Goal: Use online tool/utility: Utilize a website feature to perform a specific function

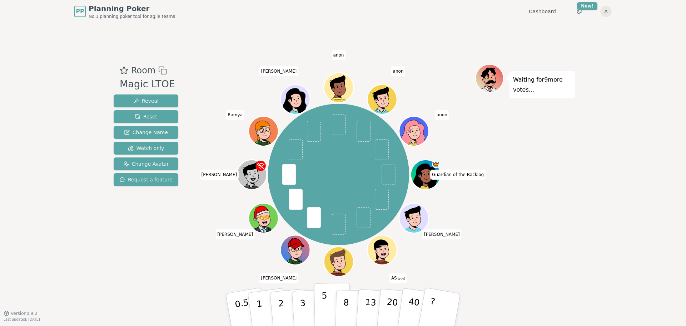
click at [331, 304] on button "5" at bounding box center [332, 309] width 37 height 54
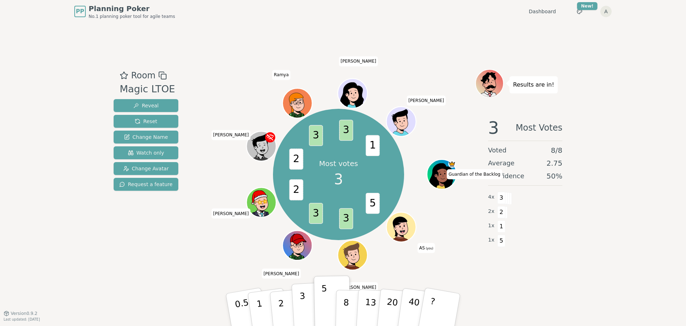
click at [307, 312] on button "3" at bounding box center [311, 310] width 39 height 56
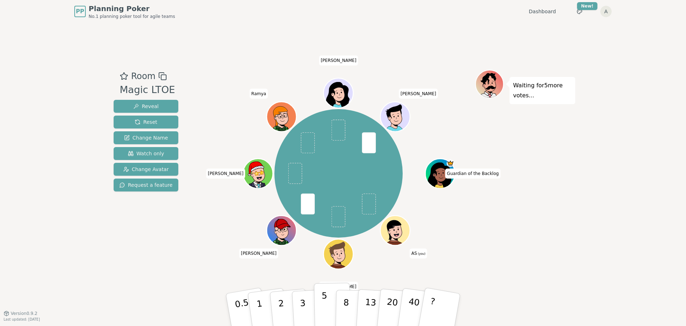
click at [326, 306] on p "5" at bounding box center [325, 309] width 6 height 39
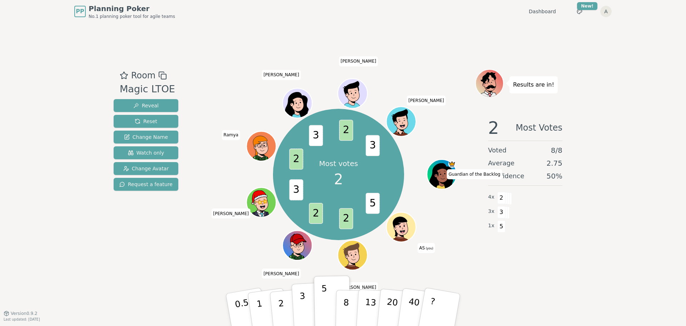
click at [310, 311] on button "3" at bounding box center [311, 310] width 39 height 56
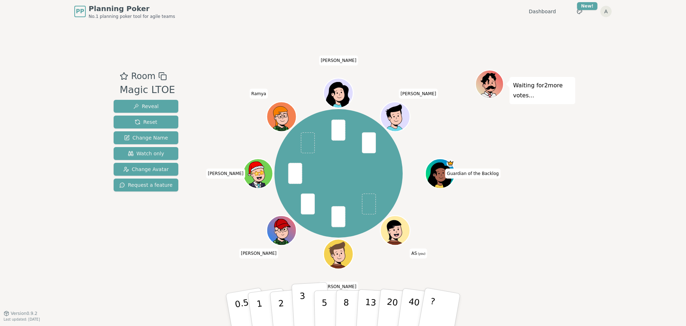
click at [297, 311] on button "3" at bounding box center [311, 310] width 39 height 56
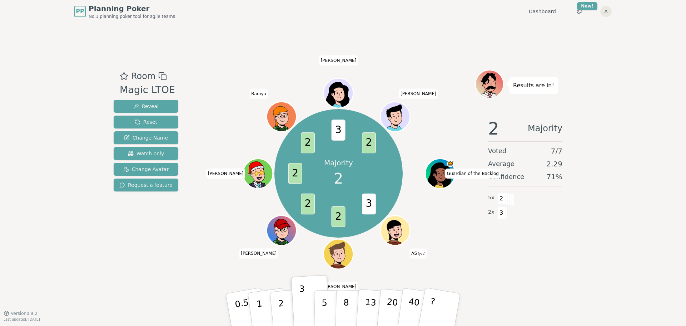
click at [286, 306] on button "2" at bounding box center [290, 316] width 41 height 57
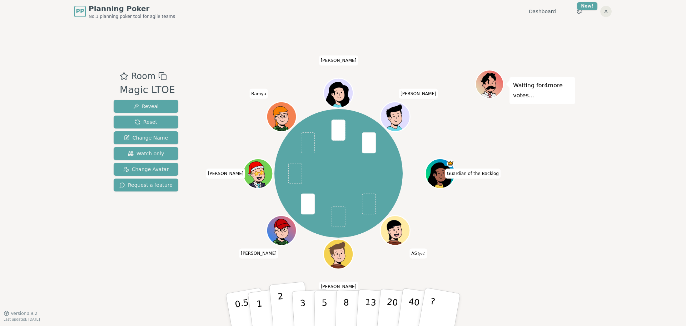
click at [279, 313] on p "2" at bounding box center [281, 310] width 9 height 39
click at [287, 308] on button "2" at bounding box center [289, 309] width 41 height 57
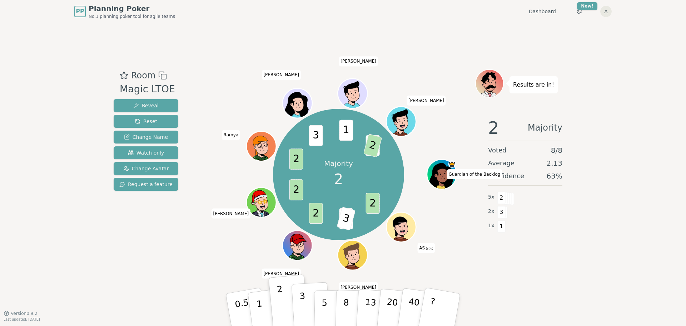
click at [305, 311] on p "3" at bounding box center [304, 310] width 8 height 39
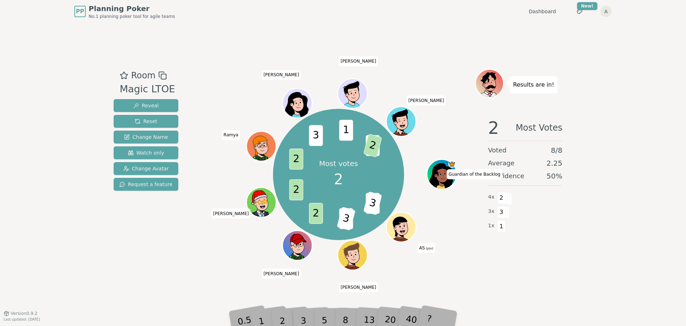
click at [288, 322] on div "2" at bounding box center [290, 309] width 24 height 27
click at [311, 320] on div "3" at bounding box center [311, 309] width 23 height 26
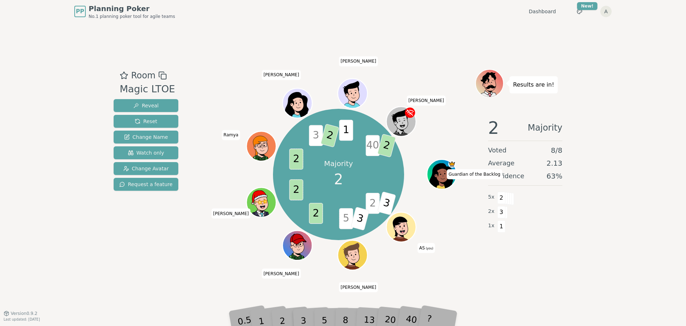
click at [402, 232] on circle at bounding box center [403, 233] width 4 height 4
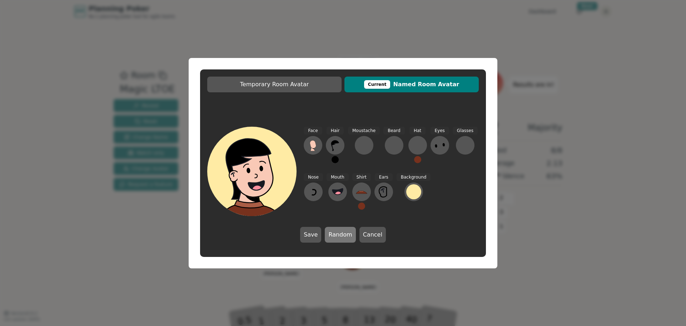
click at [339, 231] on button "Random" at bounding box center [340, 235] width 31 height 16
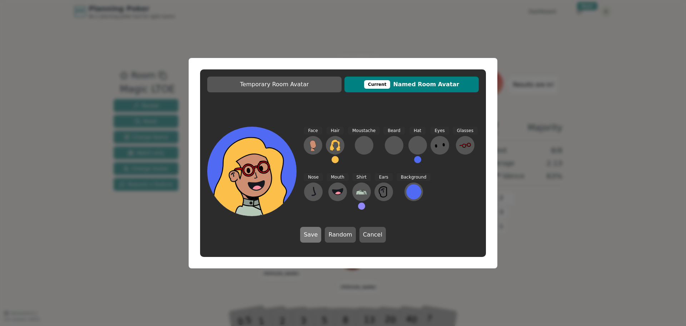
click at [317, 237] on button "Save" at bounding box center [310, 235] width 21 height 16
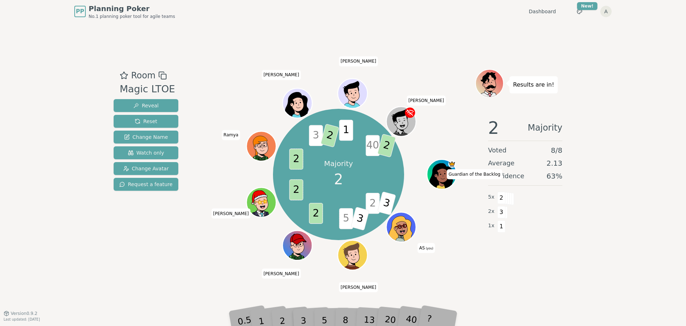
click at [407, 228] on icon at bounding box center [401, 226] width 29 height 5
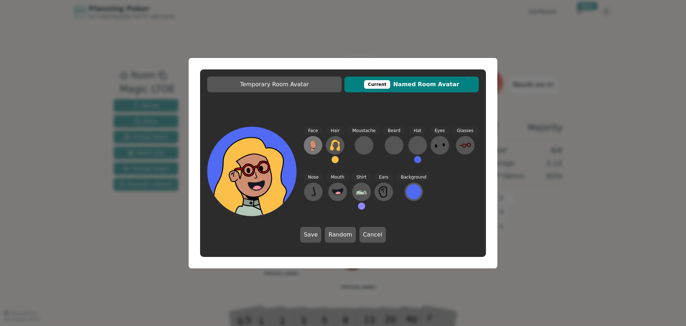
click at [314, 142] on icon at bounding box center [313, 144] width 6 height 8
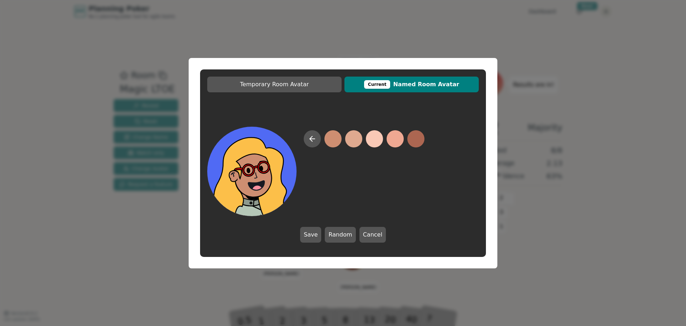
click at [314, 142] on icon at bounding box center [312, 138] width 9 height 9
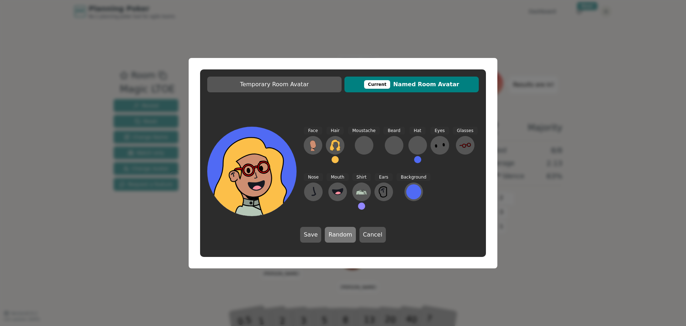
click at [347, 238] on button "Random" at bounding box center [340, 235] width 31 height 16
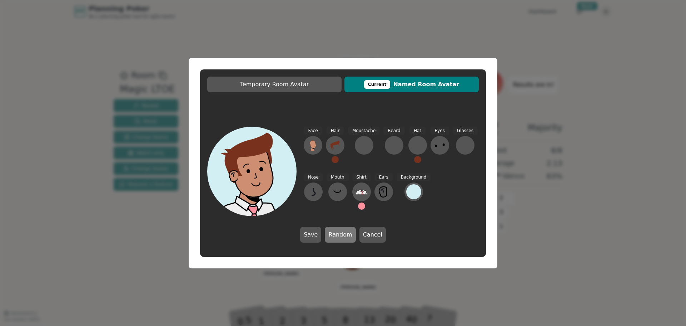
click at [347, 238] on button "Random" at bounding box center [340, 235] width 31 height 16
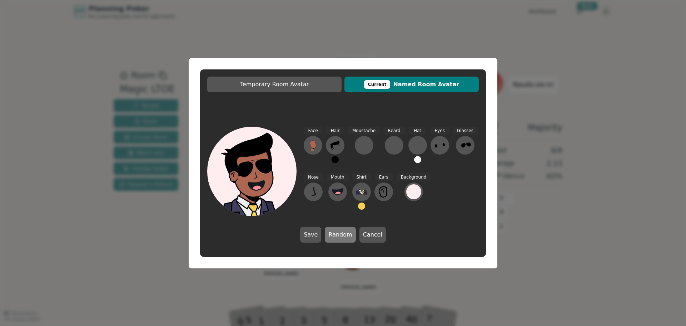
click at [347, 238] on button "Random" at bounding box center [340, 235] width 31 height 16
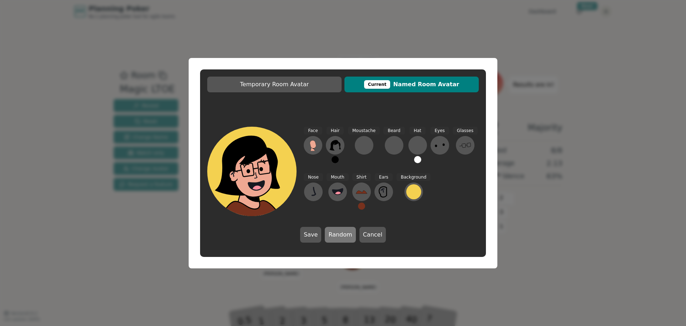
click at [347, 238] on button "Random" at bounding box center [340, 235] width 31 height 16
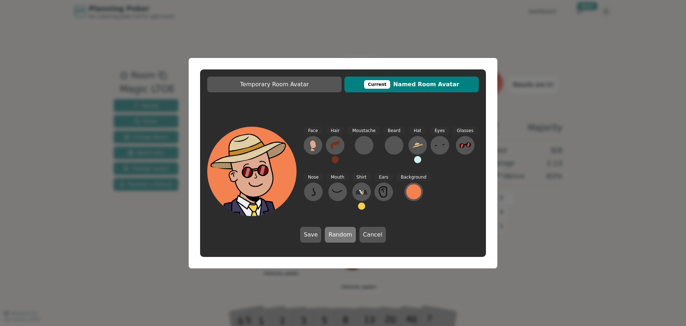
click at [347, 238] on button "Random" at bounding box center [340, 235] width 31 height 16
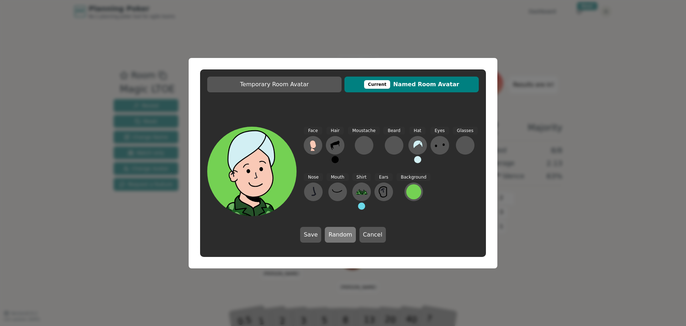
click at [347, 238] on button "Random" at bounding box center [340, 235] width 31 height 16
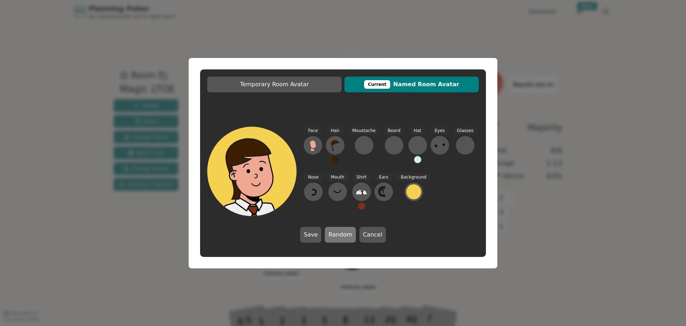
click at [347, 238] on button "Random" at bounding box center [340, 235] width 31 height 16
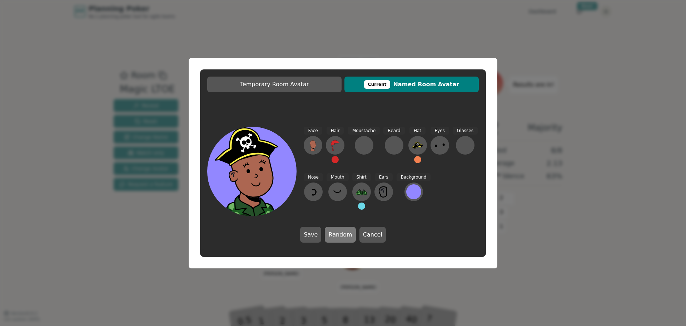
click at [335, 237] on button "Random" at bounding box center [340, 235] width 31 height 16
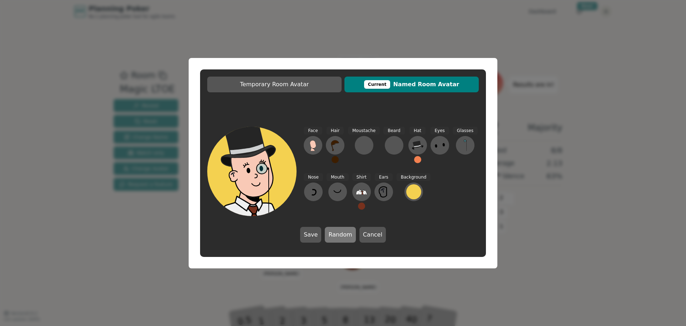
click at [335, 237] on button "Random" at bounding box center [340, 235] width 31 height 16
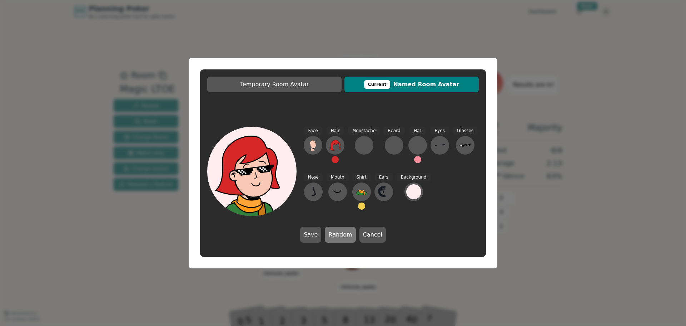
click at [335, 237] on button "Random" at bounding box center [340, 235] width 31 height 16
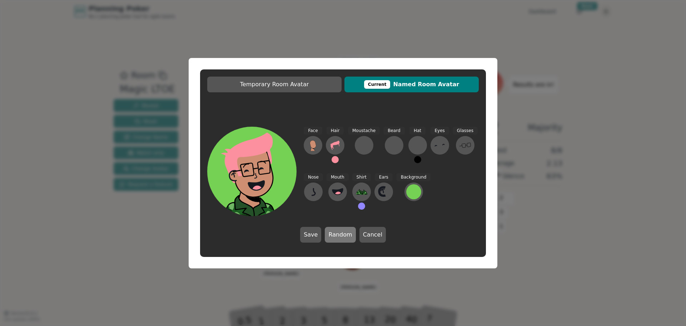
click at [335, 237] on button "Random" at bounding box center [340, 235] width 31 height 16
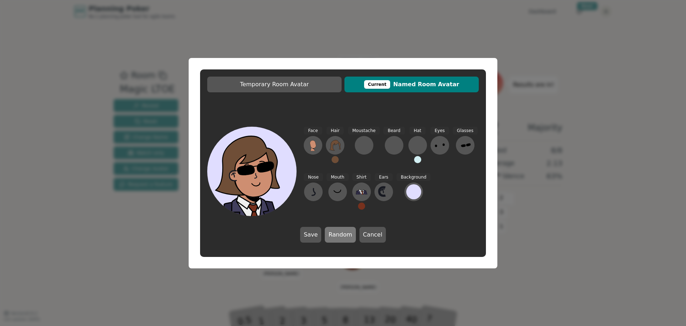
click at [335, 237] on button "Random" at bounding box center [340, 235] width 31 height 16
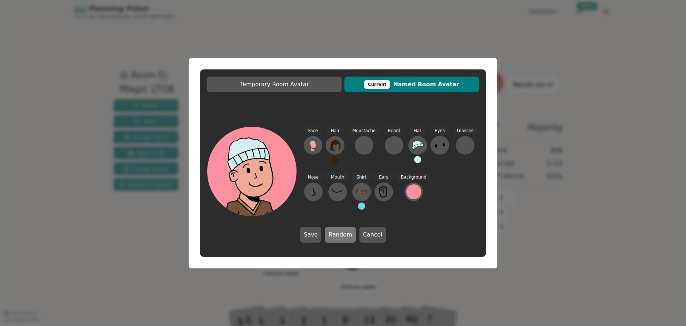
click at [335, 237] on button "Random" at bounding box center [340, 235] width 31 height 16
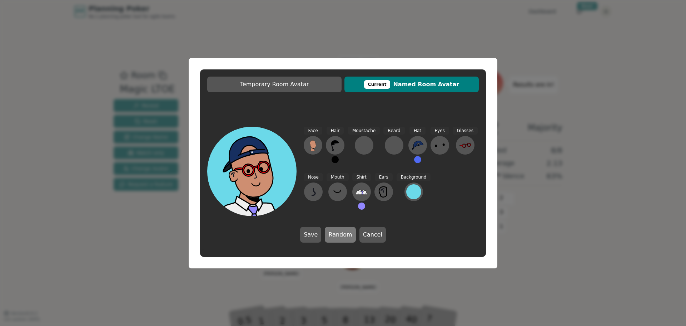
click at [335, 237] on button "Random" at bounding box center [340, 235] width 31 height 16
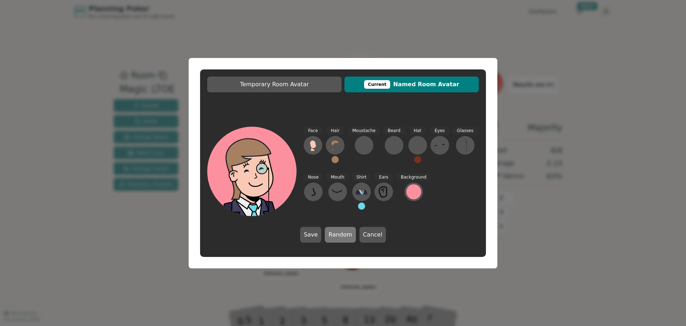
click at [335, 237] on button "Random" at bounding box center [340, 235] width 31 height 16
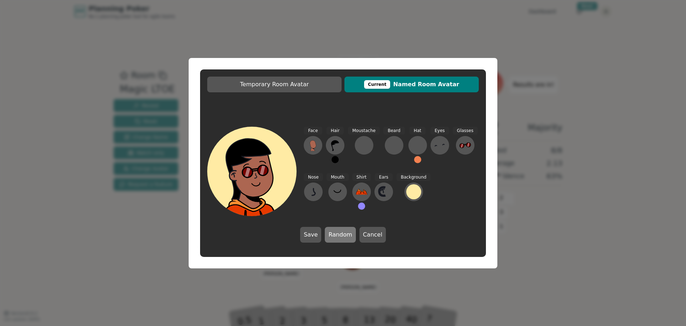
click at [335, 237] on button "Random" at bounding box center [340, 235] width 31 height 16
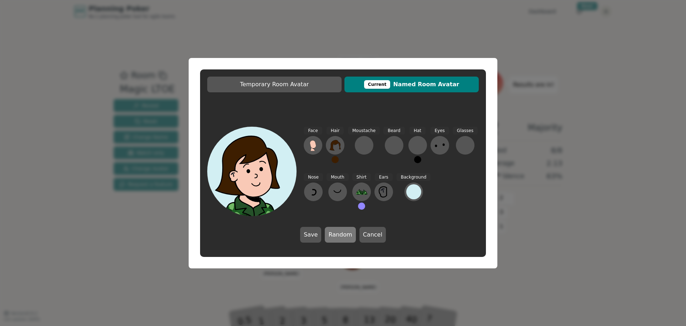
click at [335, 237] on button "Random" at bounding box center [340, 235] width 31 height 16
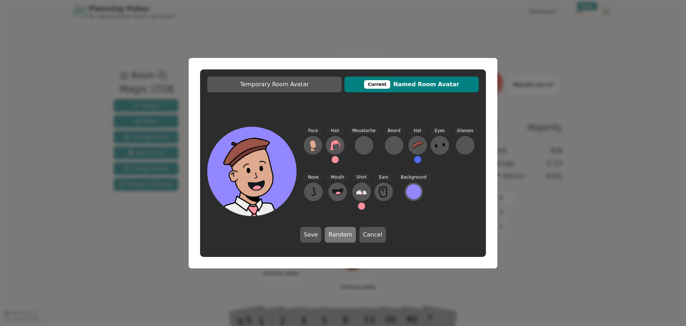
click at [335, 237] on button "Random" at bounding box center [340, 235] width 31 height 16
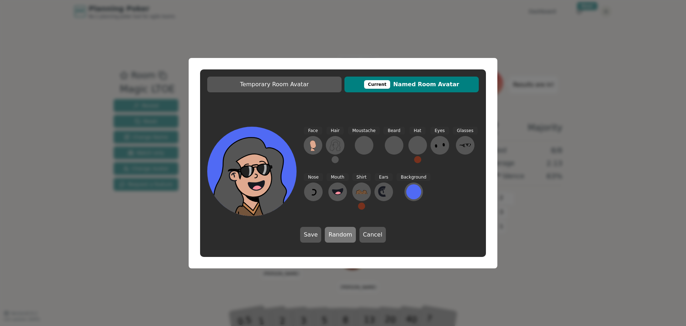
click at [335, 237] on button "Random" at bounding box center [340, 235] width 31 height 16
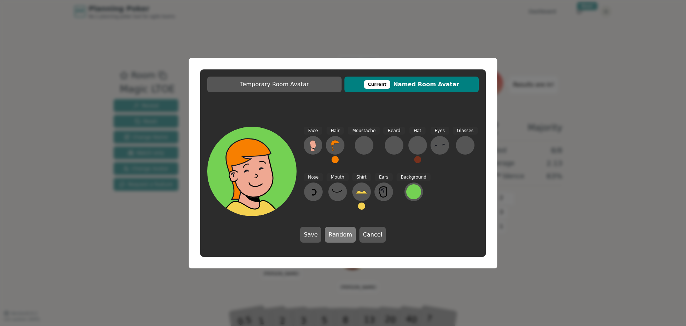
click at [335, 237] on button "Random" at bounding box center [340, 235] width 31 height 16
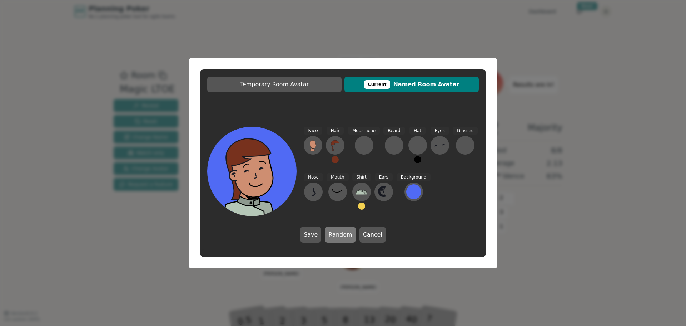
click at [335, 237] on button "Random" at bounding box center [340, 235] width 31 height 16
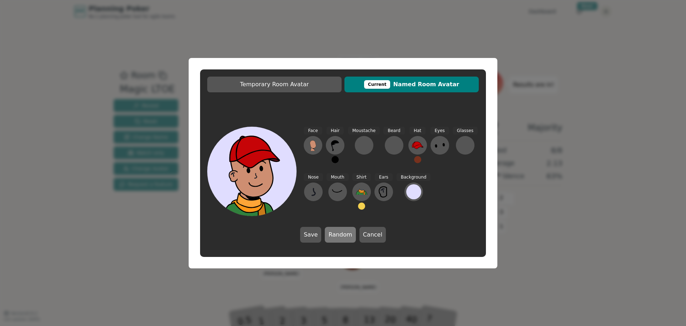
click at [335, 237] on button "Random" at bounding box center [340, 235] width 31 height 16
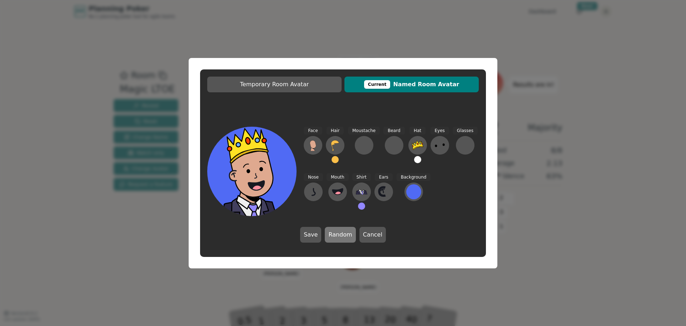
click at [335, 237] on button "Random" at bounding box center [340, 235] width 31 height 16
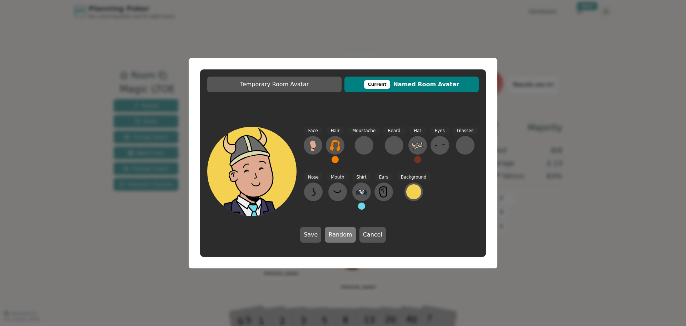
click at [335, 237] on button "Random" at bounding box center [340, 235] width 31 height 16
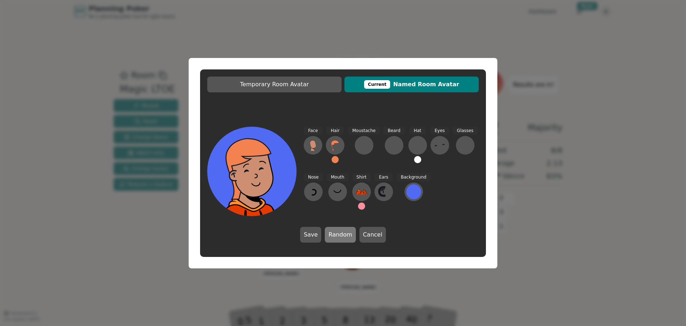
click at [335, 237] on button "Random" at bounding box center [340, 235] width 31 height 16
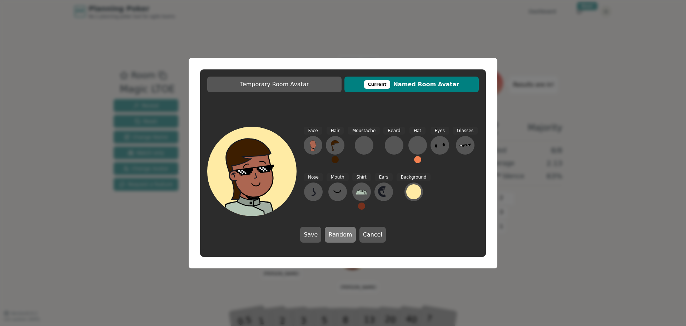
click at [335, 237] on button "Random" at bounding box center [340, 235] width 31 height 16
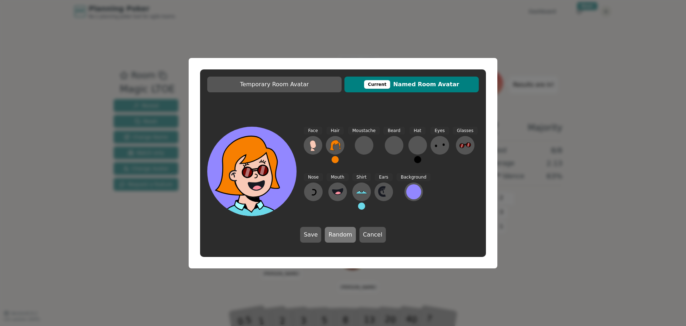
click at [335, 237] on button "Random" at bounding box center [340, 235] width 31 height 16
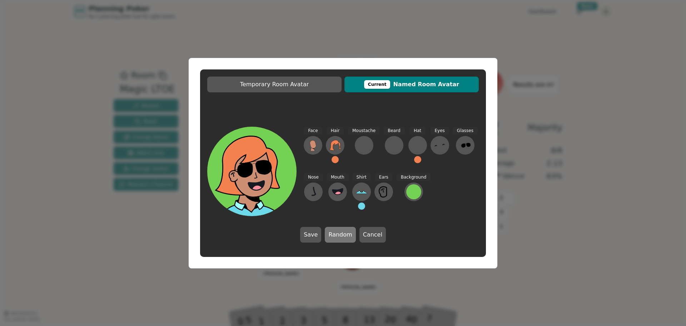
click at [335, 237] on button "Random" at bounding box center [340, 235] width 31 height 16
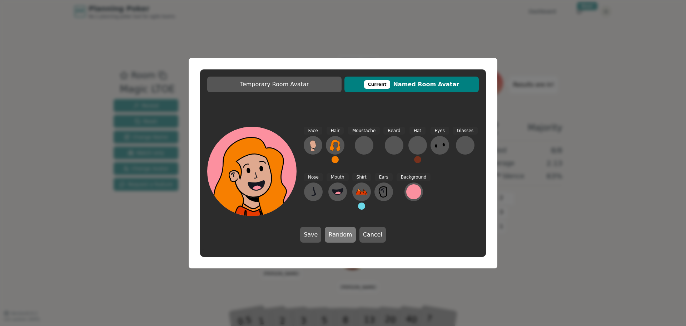
click at [335, 237] on button "Random" at bounding box center [340, 235] width 31 height 16
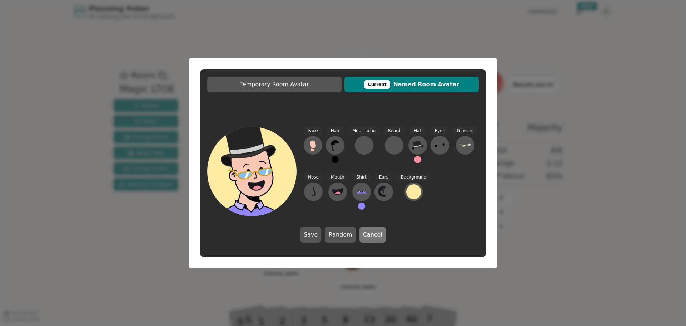
click at [367, 236] on button "Cancel" at bounding box center [373, 235] width 26 height 16
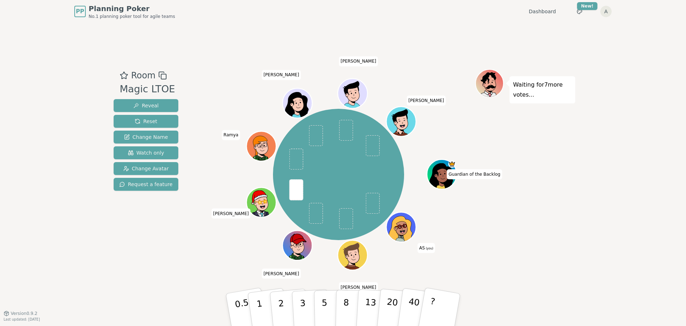
click at [401, 232] on icon at bounding box center [402, 231] width 5 height 3
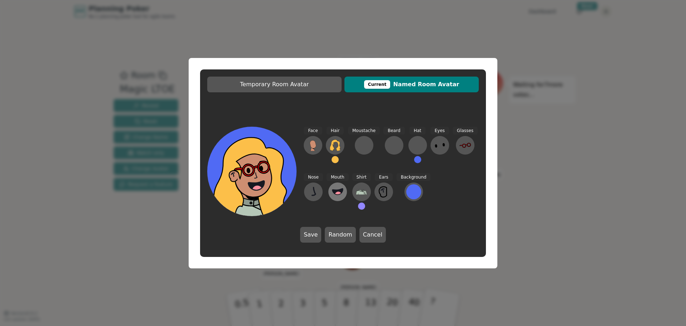
click at [335, 194] on circle at bounding box center [339, 195] width 8 height 8
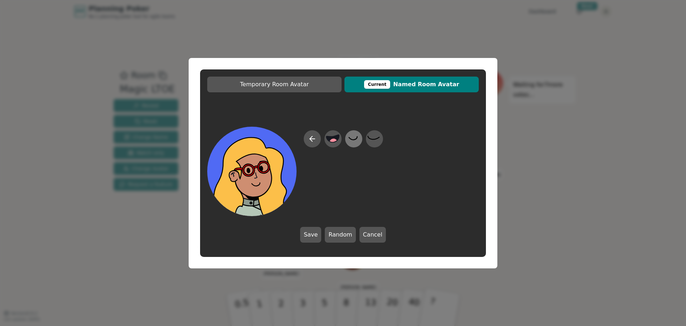
click at [353, 141] on icon at bounding box center [354, 138] width 14 height 16
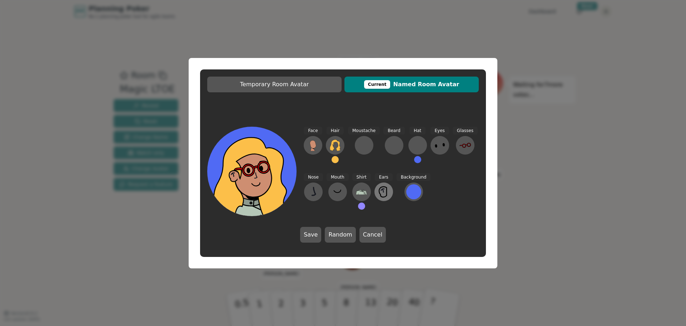
click at [386, 193] on icon at bounding box center [383, 191] width 11 height 11
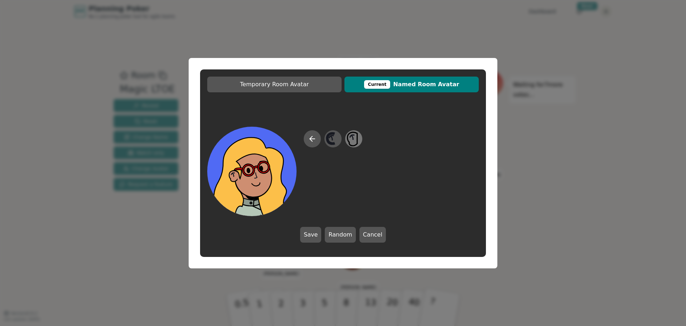
click at [359, 136] on icon at bounding box center [354, 138] width 14 height 16
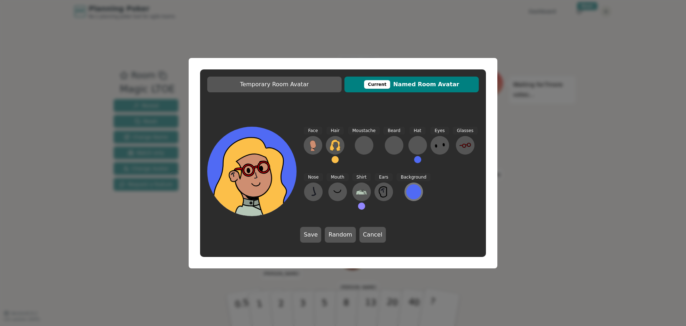
click at [405, 196] on button at bounding box center [414, 191] width 19 height 19
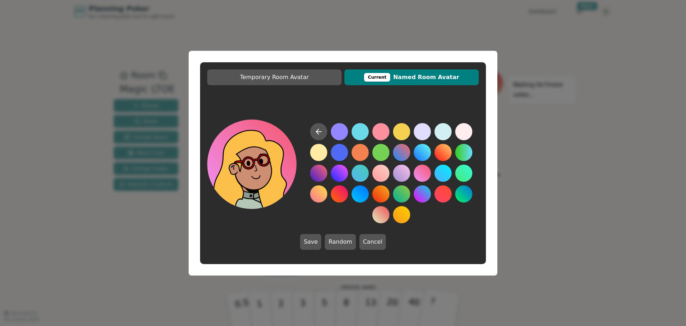
click at [420, 174] on button at bounding box center [422, 172] width 17 height 17
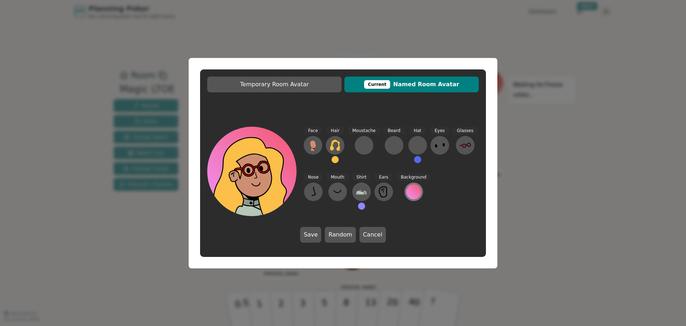
click at [406, 189] on div at bounding box center [413, 191] width 15 height 15
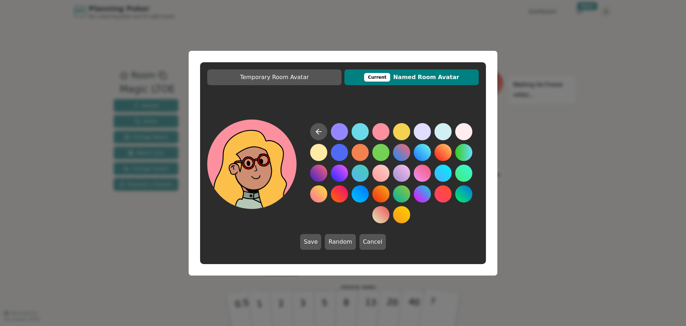
click at [377, 131] on button at bounding box center [380, 131] width 17 height 17
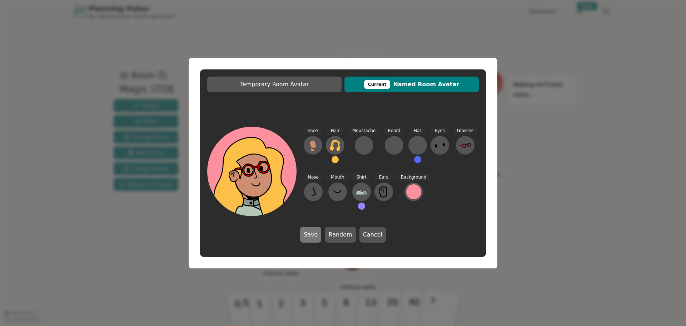
click at [317, 237] on button "Save" at bounding box center [310, 235] width 21 height 16
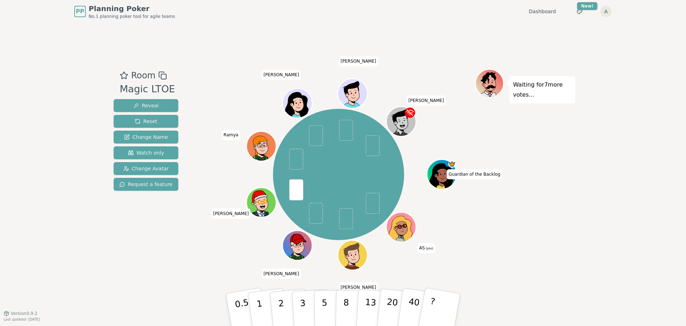
click at [405, 229] on icon at bounding box center [403, 231] width 14 height 4
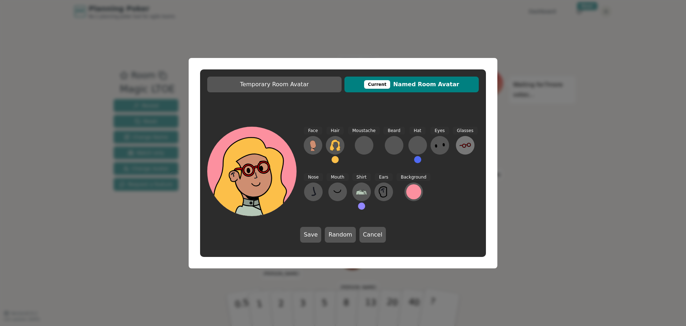
click at [465, 148] on icon at bounding box center [465, 144] width 11 height 11
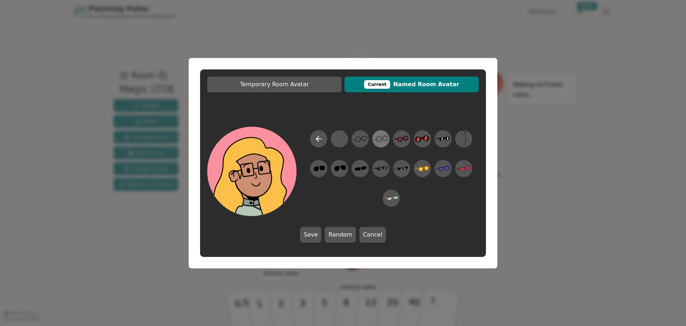
click at [388, 139] on icon at bounding box center [381, 138] width 14 height 16
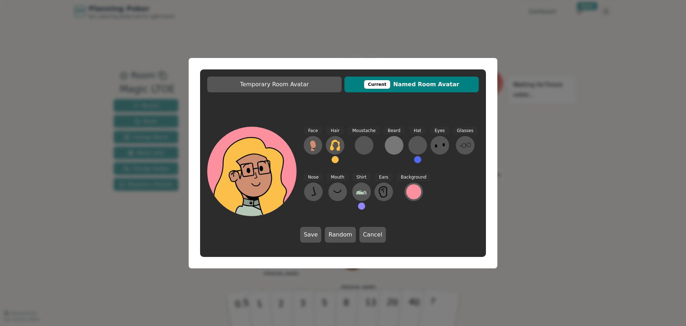
click at [385, 146] on button at bounding box center [394, 145] width 19 height 19
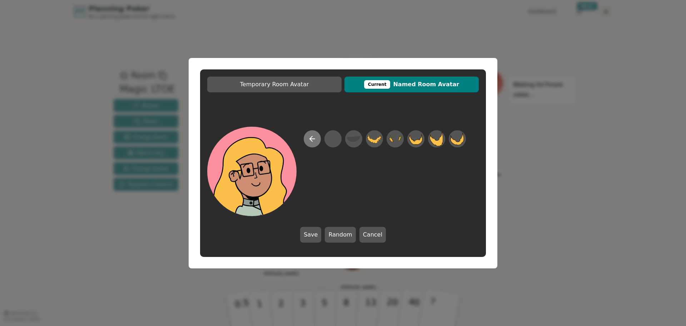
click at [309, 137] on icon at bounding box center [312, 138] width 9 height 9
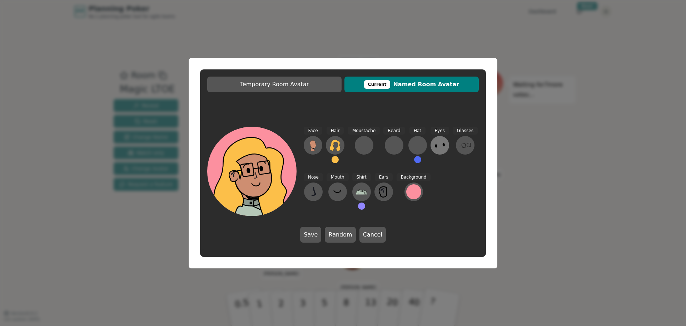
click at [438, 149] on icon at bounding box center [439, 144] width 11 height 11
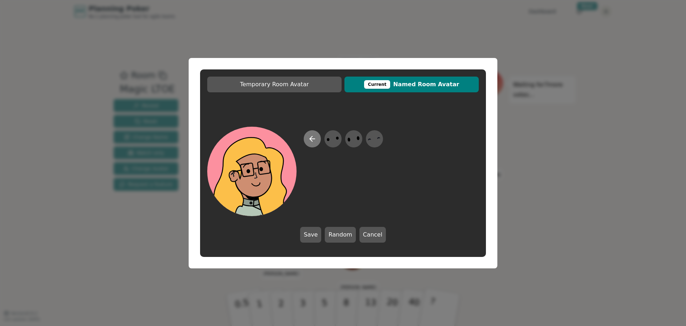
click at [310, 138] on icon at bounding box center [312, 138] width 9 height 9
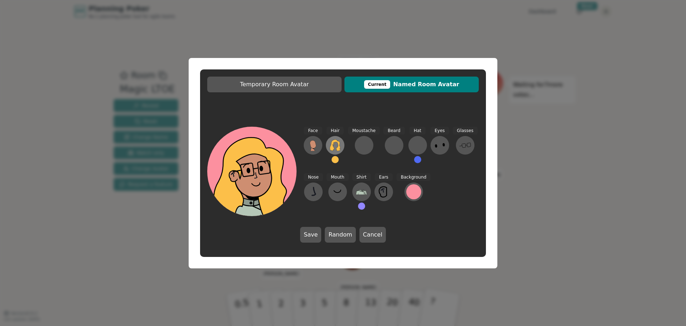
click at [331, 144] on icon at bounding box center [335, 144] width 11 height 11
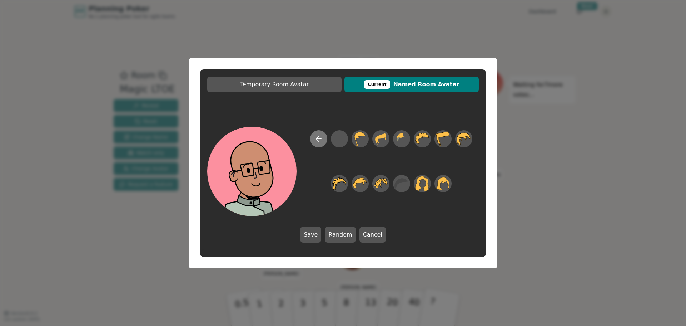
click at [321, 140] on icon at bounding box center [319, 138] width 9 height 9
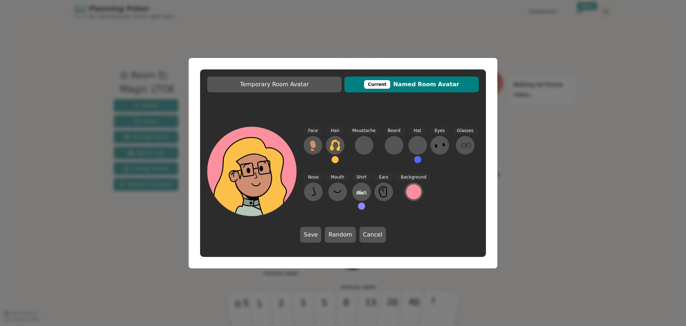
click at [414, 160] on button at bounding box center [417, 159] width 7 height 7
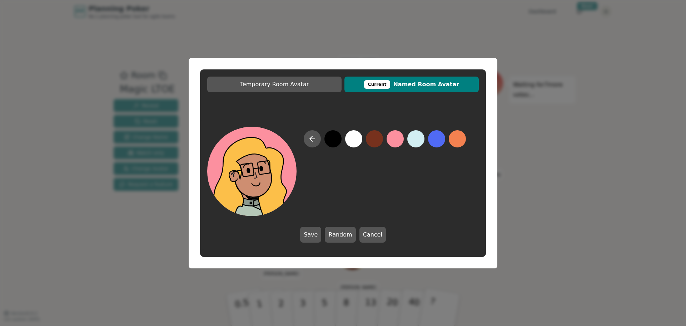
click at [402, 141] on button at bounding box center [395, 138] width 17 height 17
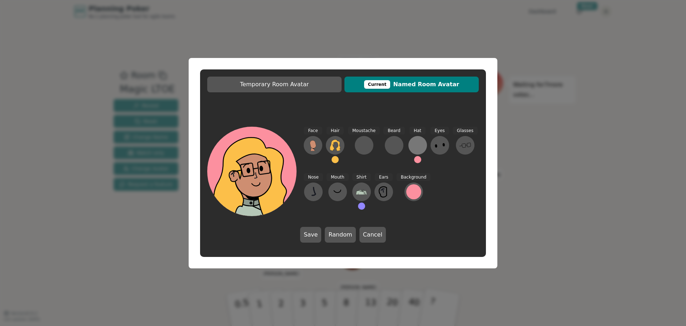
click at [412, 143] on div at bounding box center [417, 144] width 11 height 11
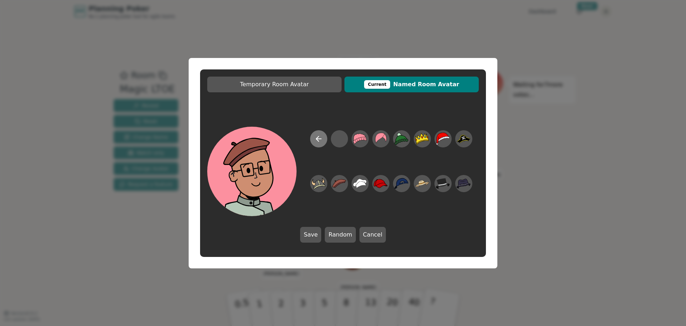
click at [320, 140] on icon at bounding box center [319, 138] width 9 height 9
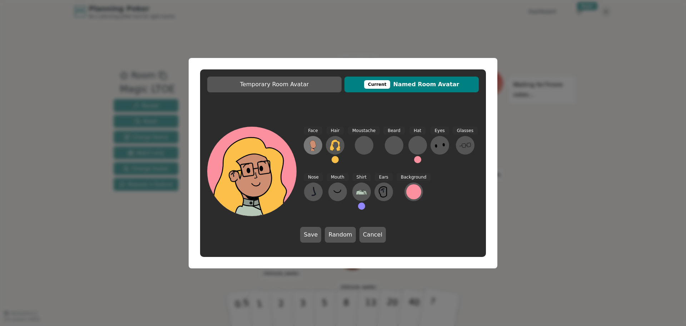
click at [317, 147] on icon at bounding box center [312, 144] width 11 height 11
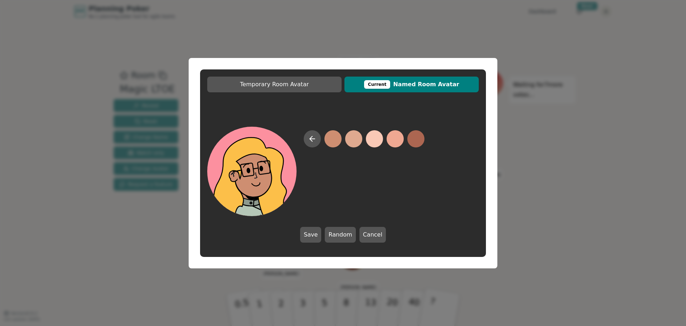
click at [335, 142] on button at bounding box center [333, 138] width 17 height 17
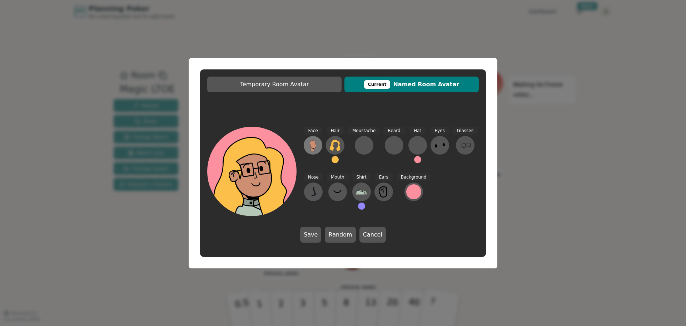
click at [314, 145] on icon at bounding box center [313, 144] width 6 height 8
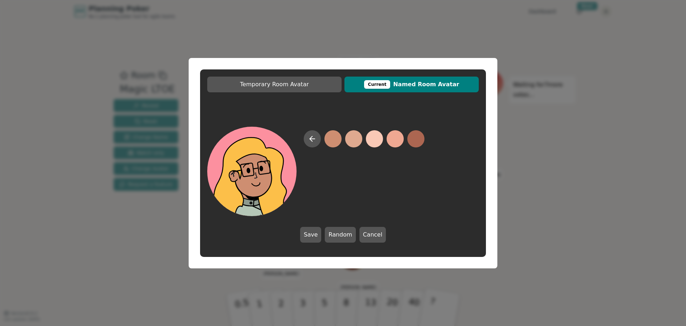
click at [331, 140] on button at bounding box center [333, 138] width 17 height 17
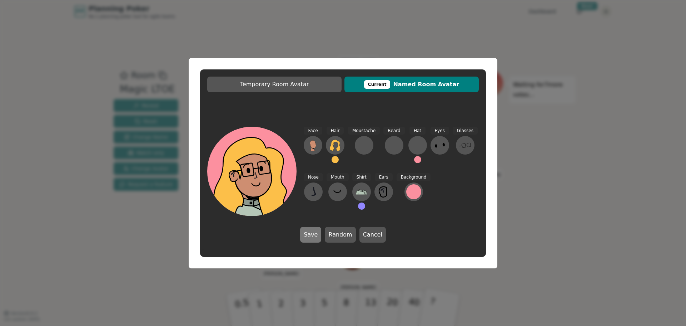
click at [313, 234] on button "Save" at bounding box center [310, 235] width 21 height 16
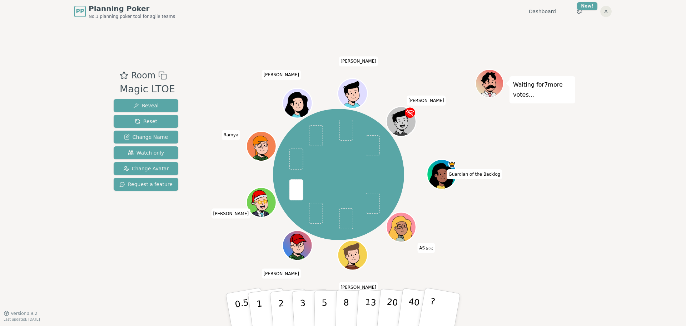
click at [402, 232] on icon at bounding box center [403, 231] width 14 height 4
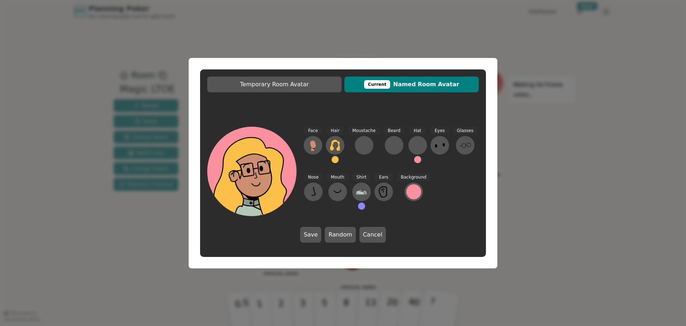
click at [424, 86] on span "Current Named Room Avatar" at bounding box center [411, 84] width 127 height 9
click at [376, 84] on div "Current" at bounding box center [377, 84] width 26 height 9
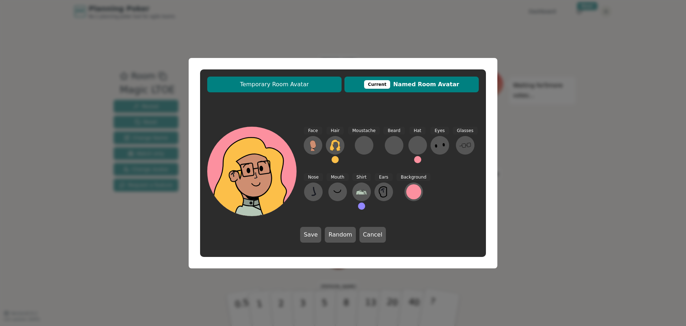
click at [293, 83] on span "Temporary Room Avatar" at bounding box center [274, 84] width 127 height 9
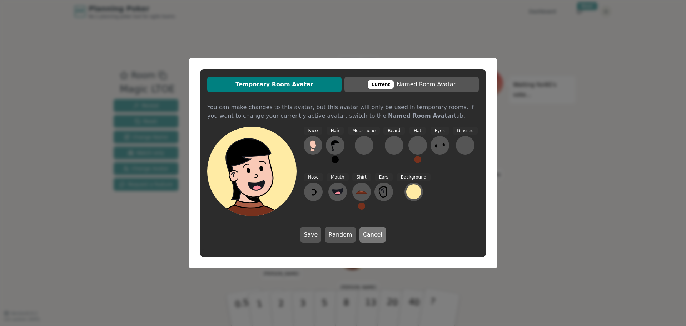
click at [371, 236] on button "Cancel" at bounding box center [373, 235] width 26 height 16
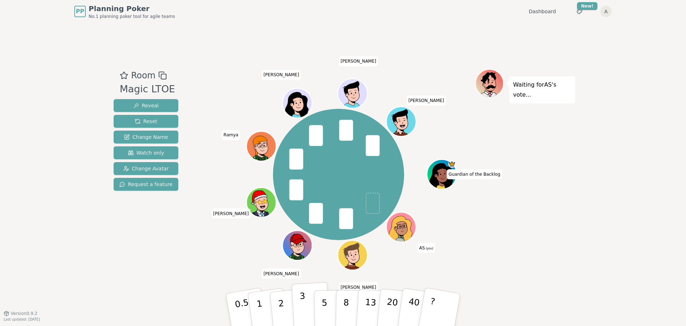
click at [303, 314] on p "3" at bounding box center [304, 310] width 8 height 39
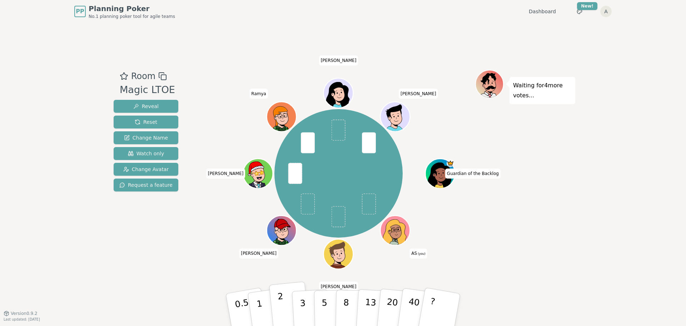
click at [283, 313] on p "2" at bounding box center [281, 310] width 9 height 39
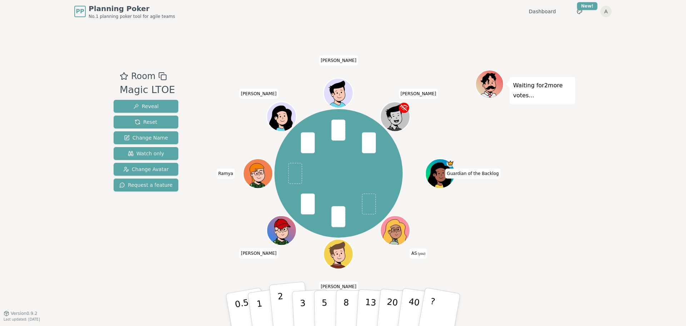
click at [280, 314] on p "2" at bounding box center [281, 310] width 9 height 39
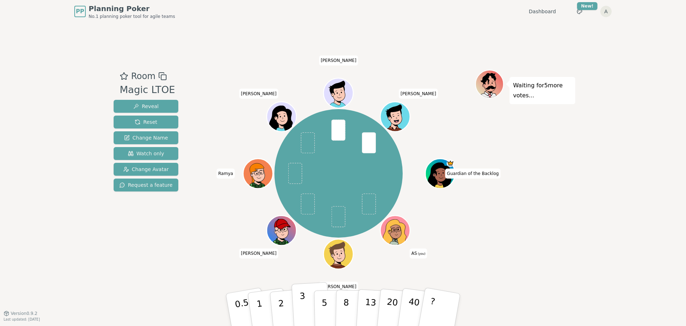
click at [301, 308] on p "3" at bounding box center [304, 310] width 8 height 39
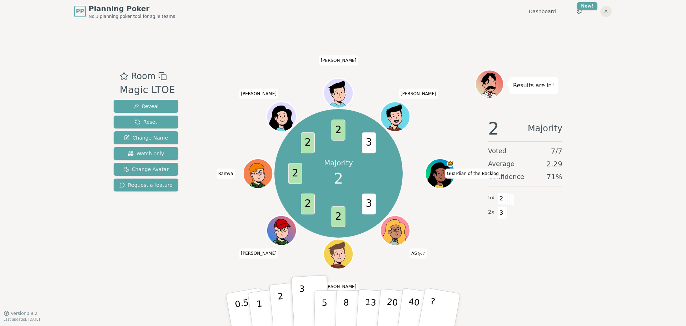
click at [285, 316] on button "2" at bounding box center [289, 309] width 41 height 57
